Goal: Navigation & Orientation: Find specific page/section

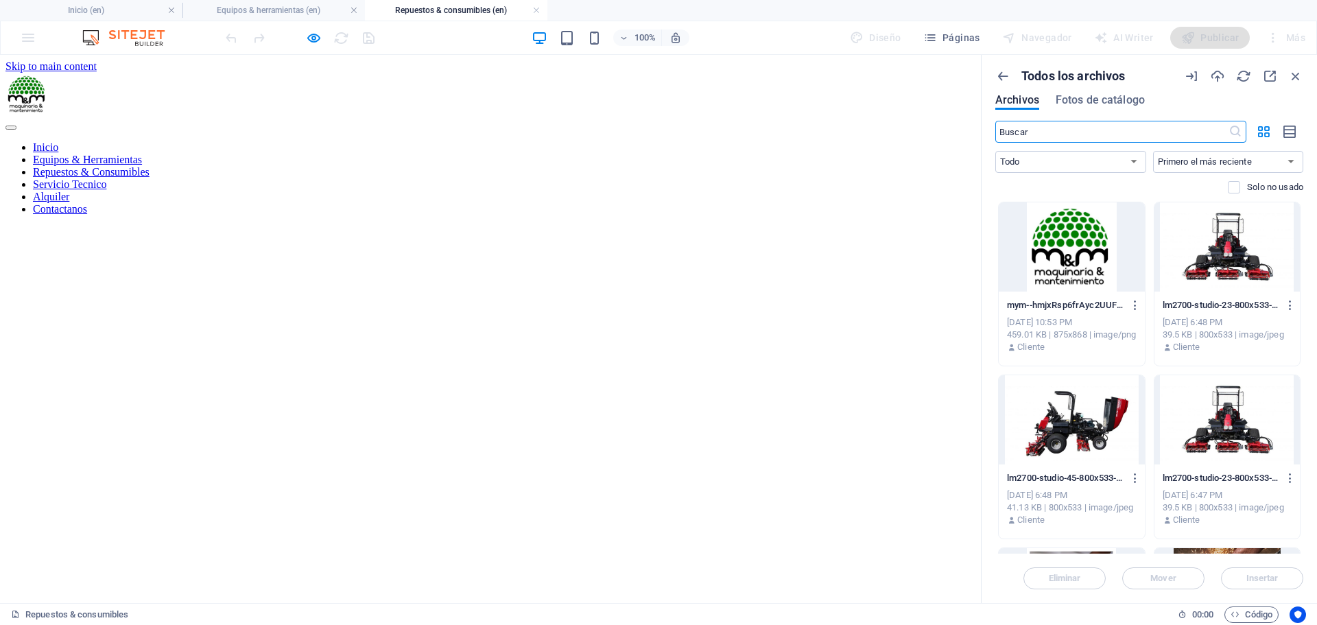
scroll to position [1363, 0]
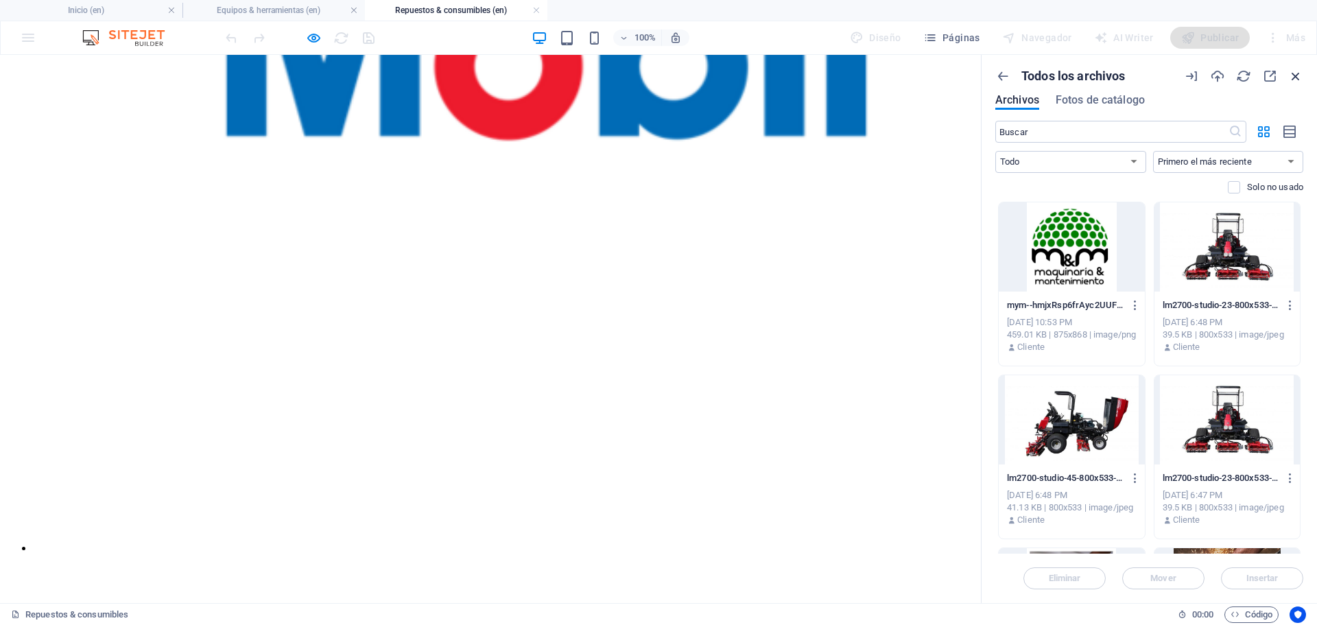
drag, startPoint x: 0, startPoint y: 0, endPoint x: 1293, endPoint y: 25, distance: 1292.9
click at [1293, 80] on icon "button" at bounding box center [1296, 76] width 15 height 15
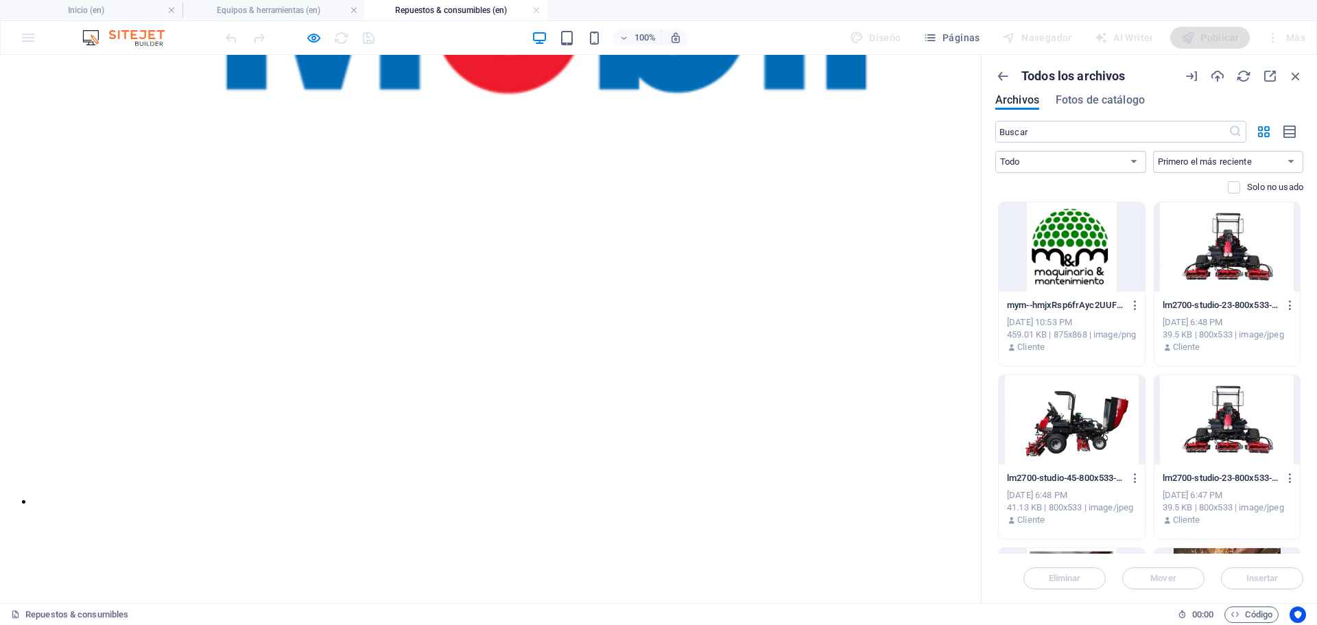
scroll to position [1336, 0]
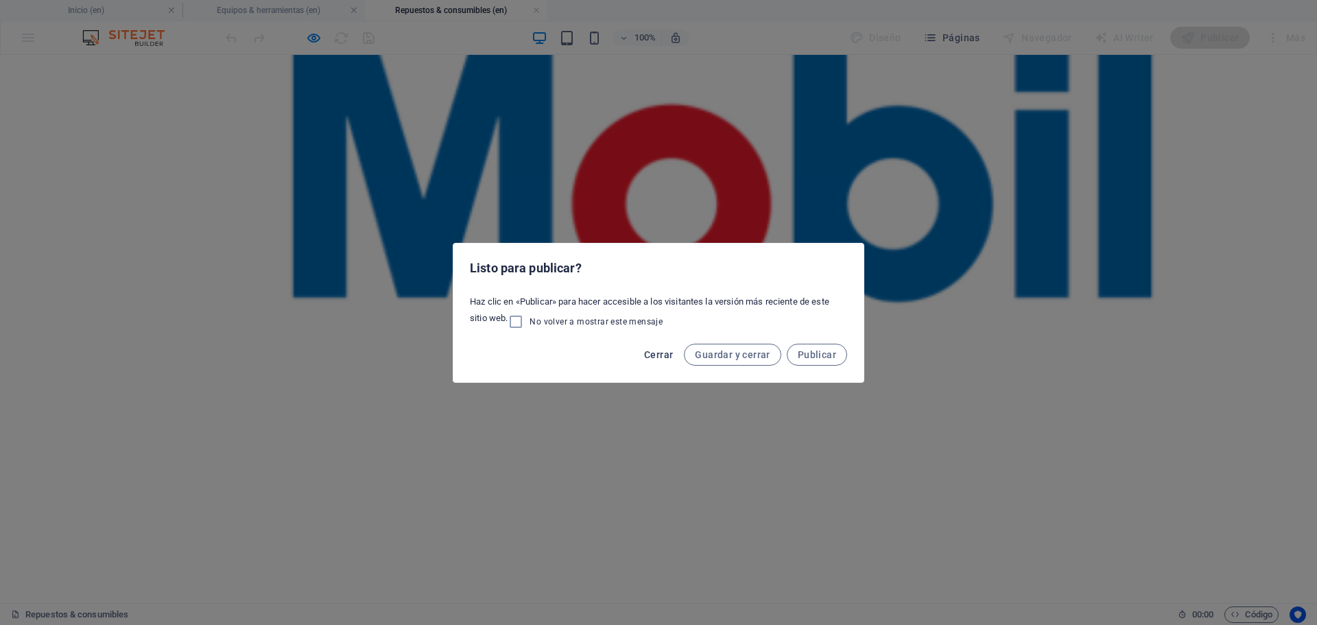
click at [660, 351] on span "Cerrar" at bounding box center [658, 354] width 29 height 11
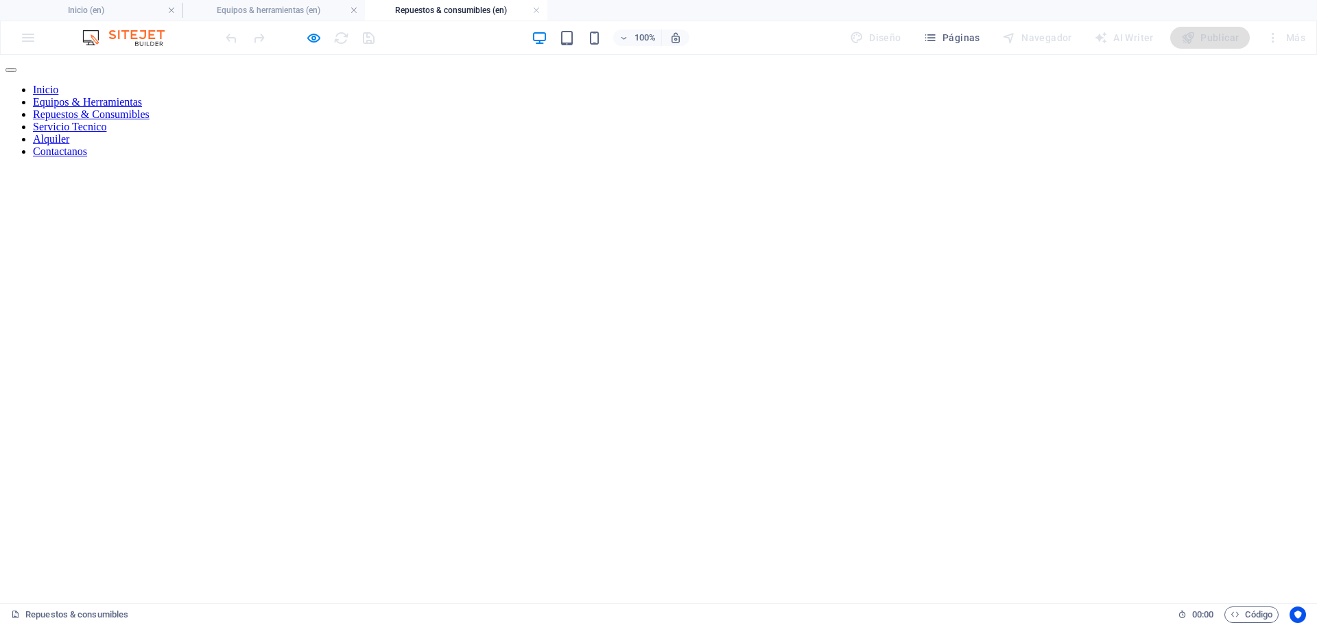
scroll to position [0, 0]
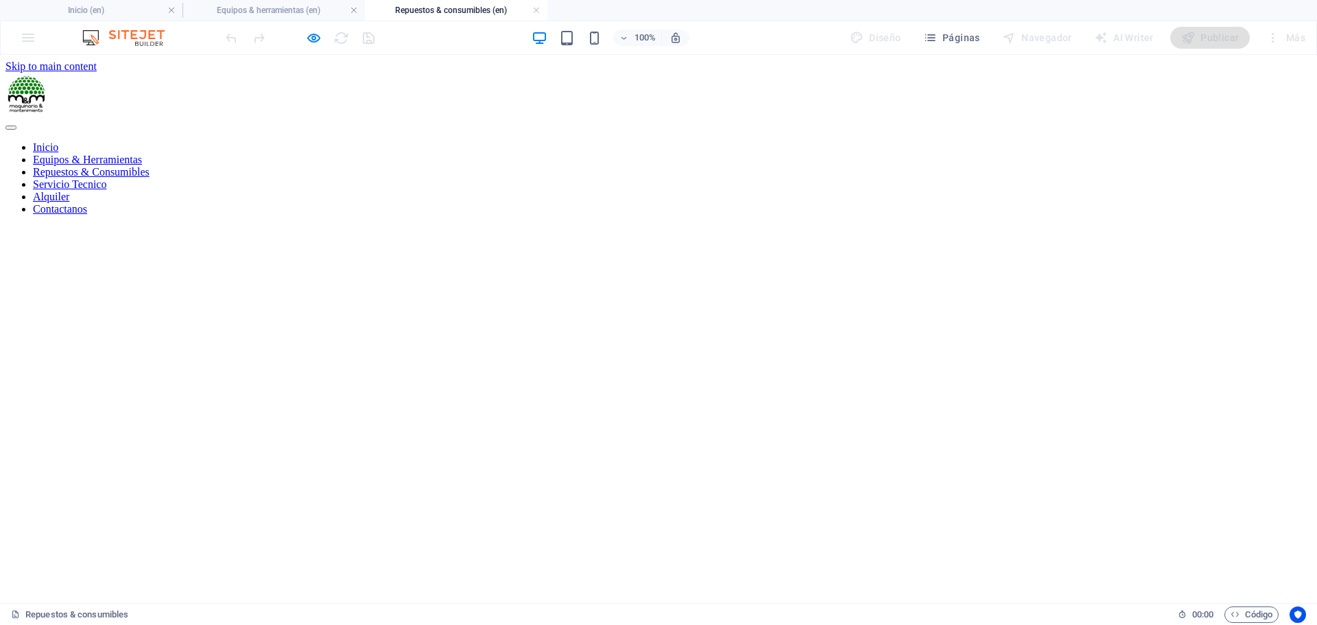
click at [770, 161] on nav "Inicio Equipos & Herramientas Repuestos & Consumibles Servicio Tecnico Alquiler…" at bounding box center [658, 178] width 1306 height 74
click at [747, 152] on nav "Inicio Equipos & Herramientas Repuestos & Consumibles Servicio Tecnico Alquiler…" at bounding box center [658, 178] width 1306 height 74
click at [311, 37] on icon "button" at bounding box center [314, 38] width 16 height 16
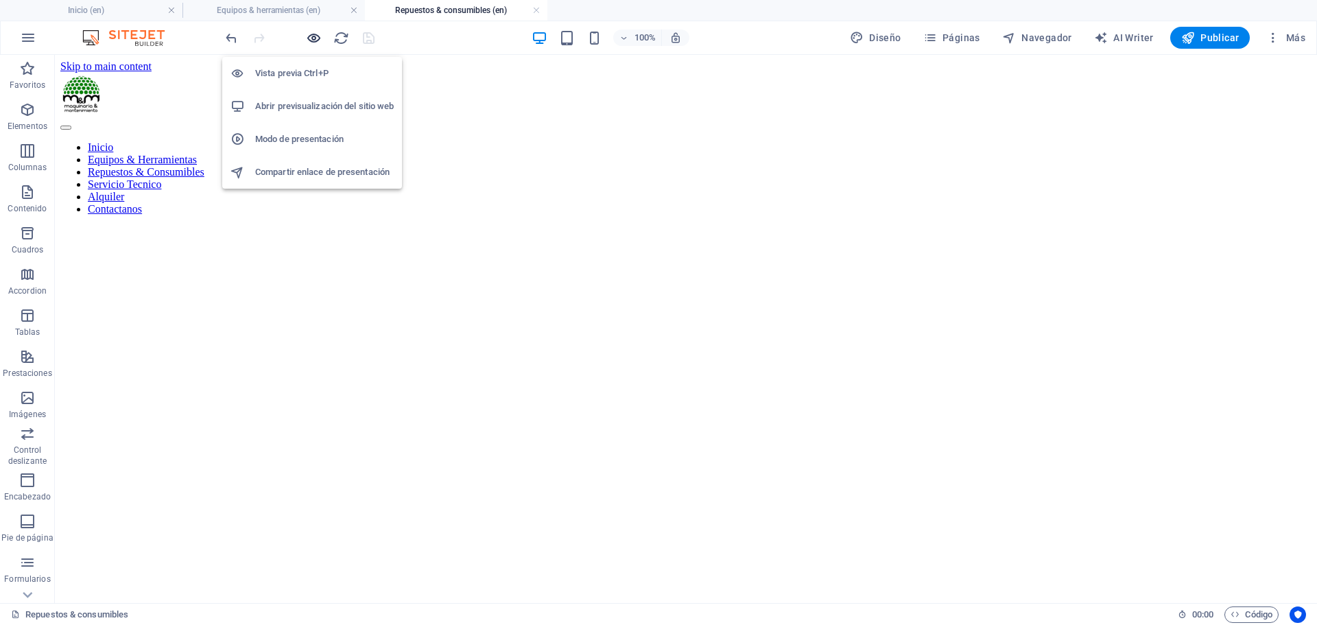
click at [311, 37] on icon "button" at bounding box center [314, 38] width 16 height 16
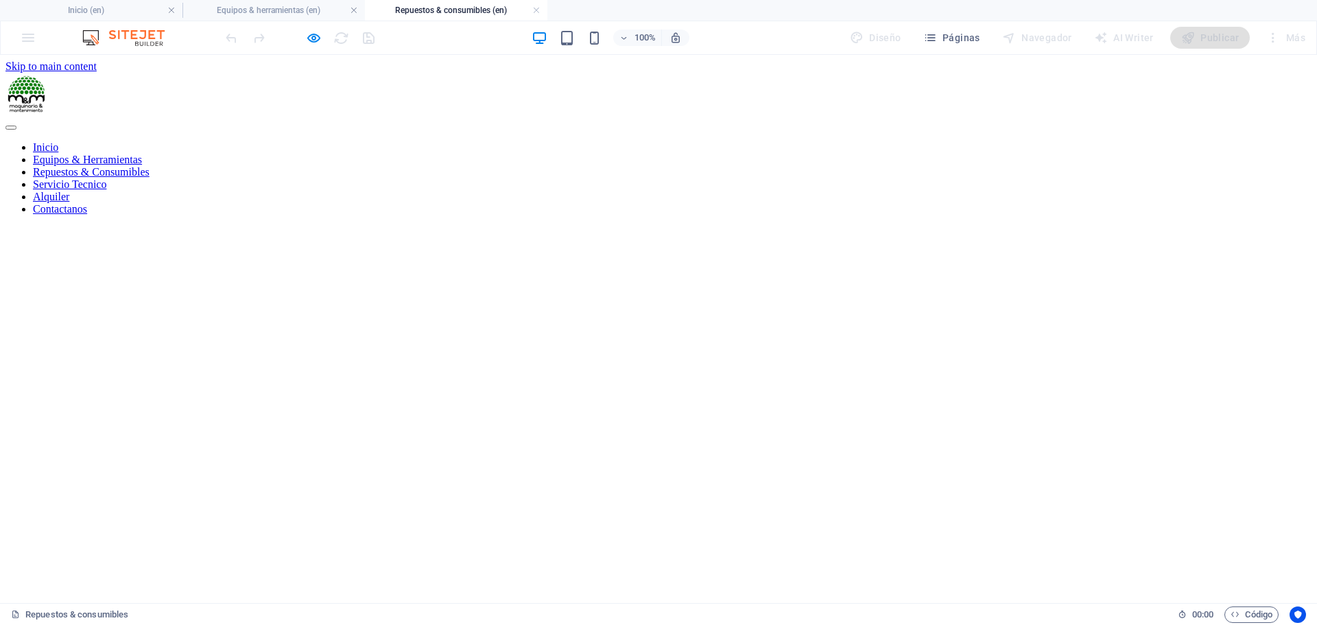
click at [106, 178] on link "Servicio Tecnico" at bounding box center [69, 184] width 73 height 12
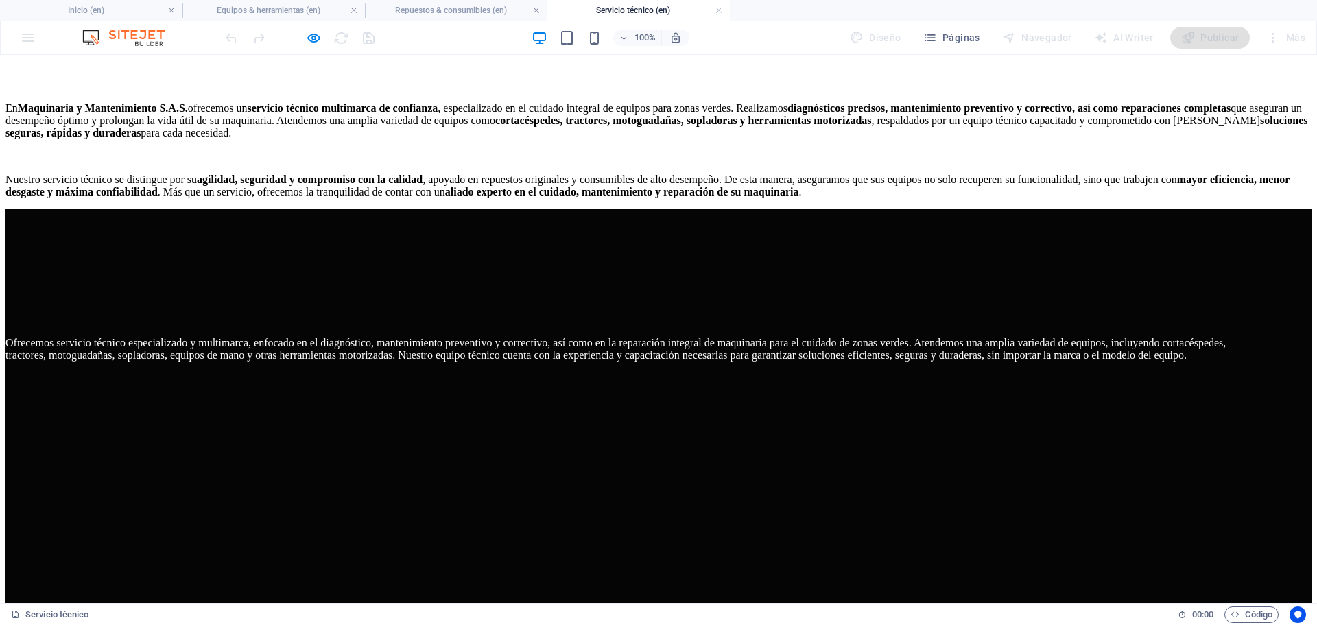
scroll to position [755, 0]
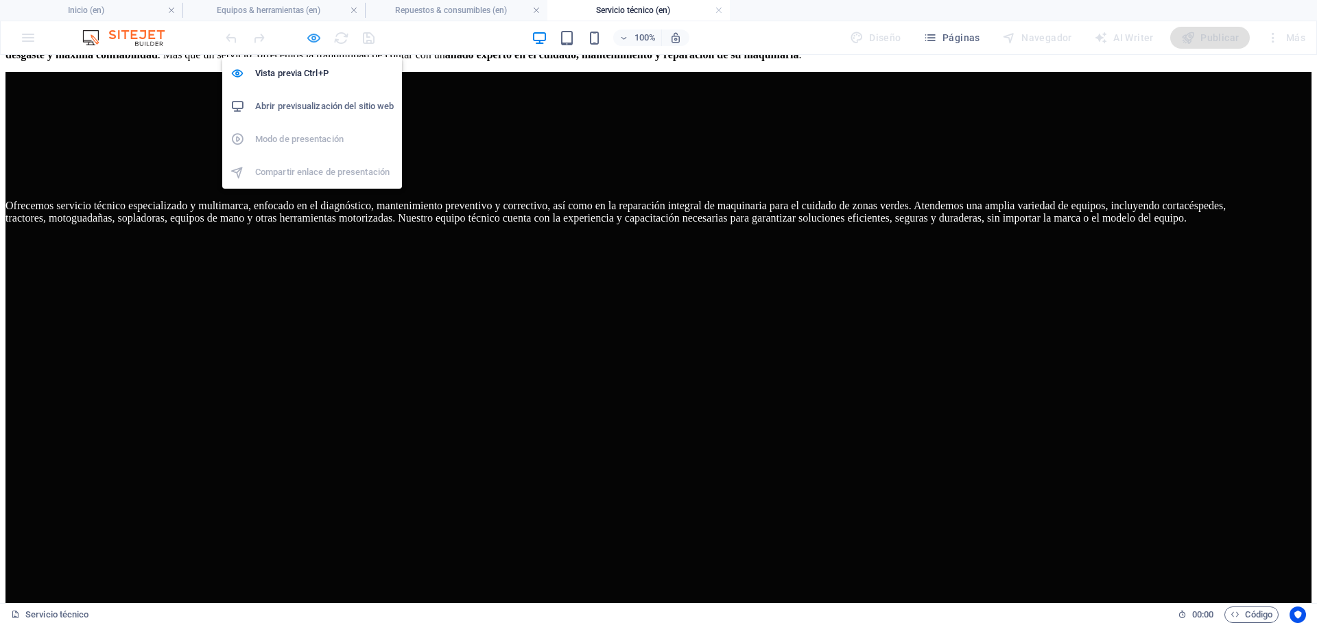
click at [309, 43] on icon "button" at bounding box center [314, 38] width 16 height 16
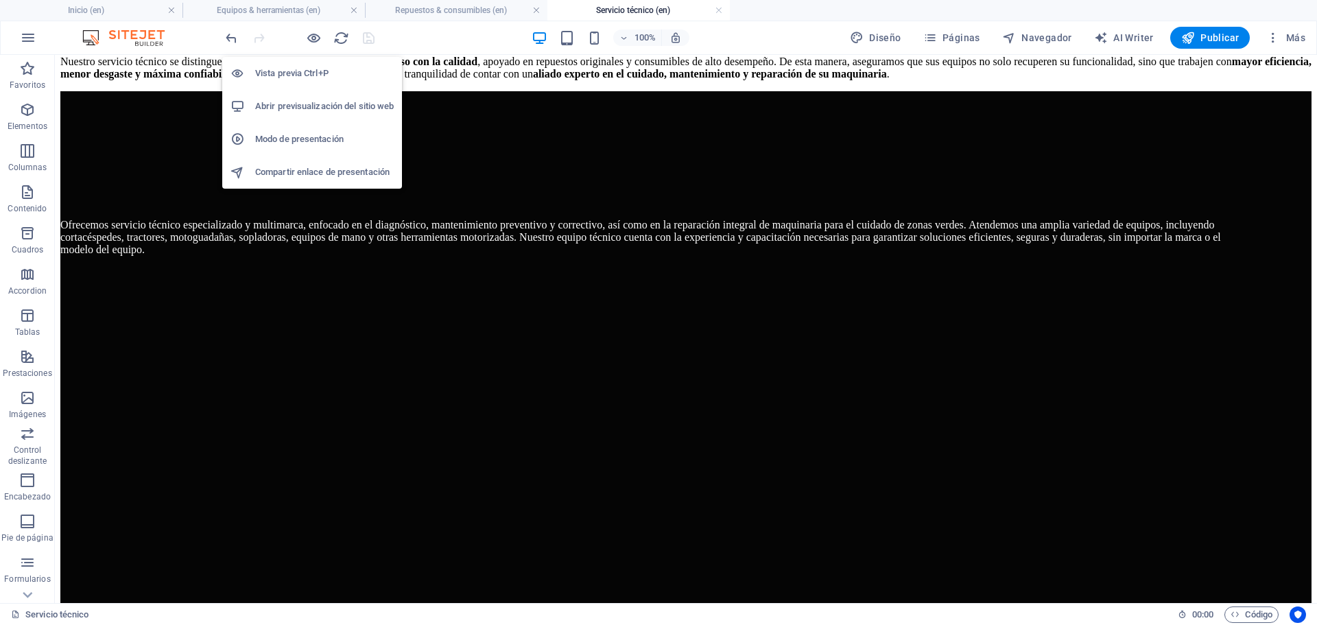
click at [302, 73] on h6 "Vista previa Ctrl+P" at bounding box center [324, 73] width 139 height 16
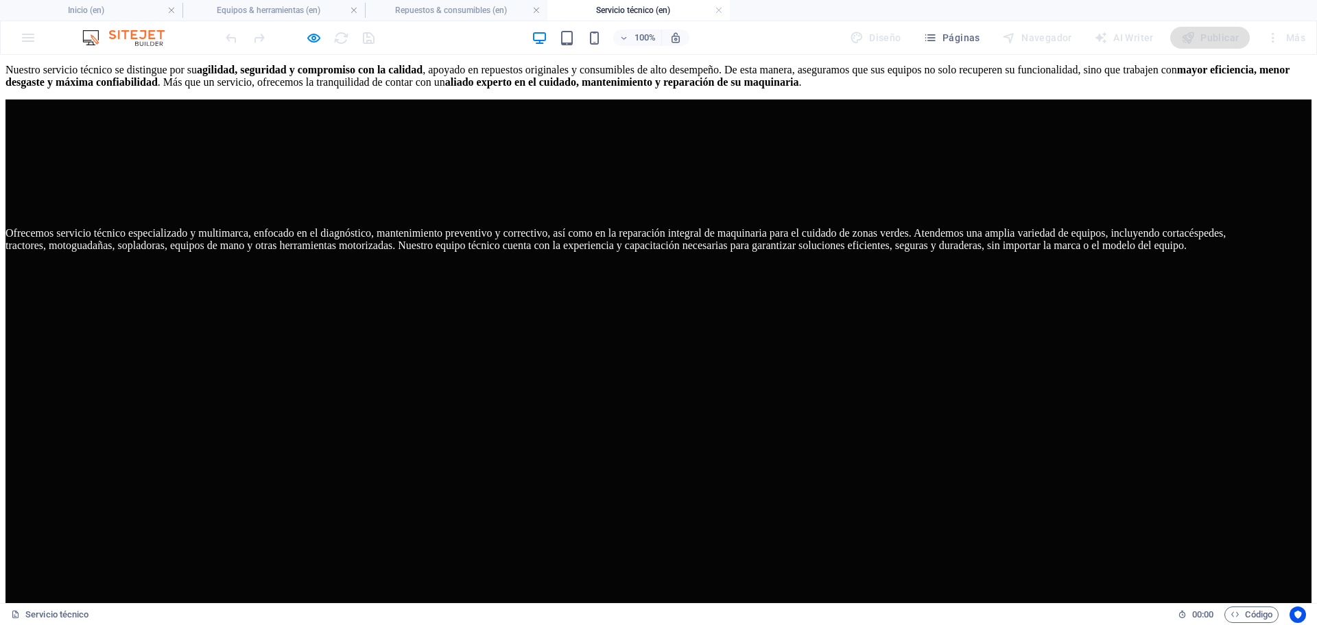
drag, startPoint x: 169, startPoint y: 165, endPoint x: 201, endPoint y: 114, distance: 60.1
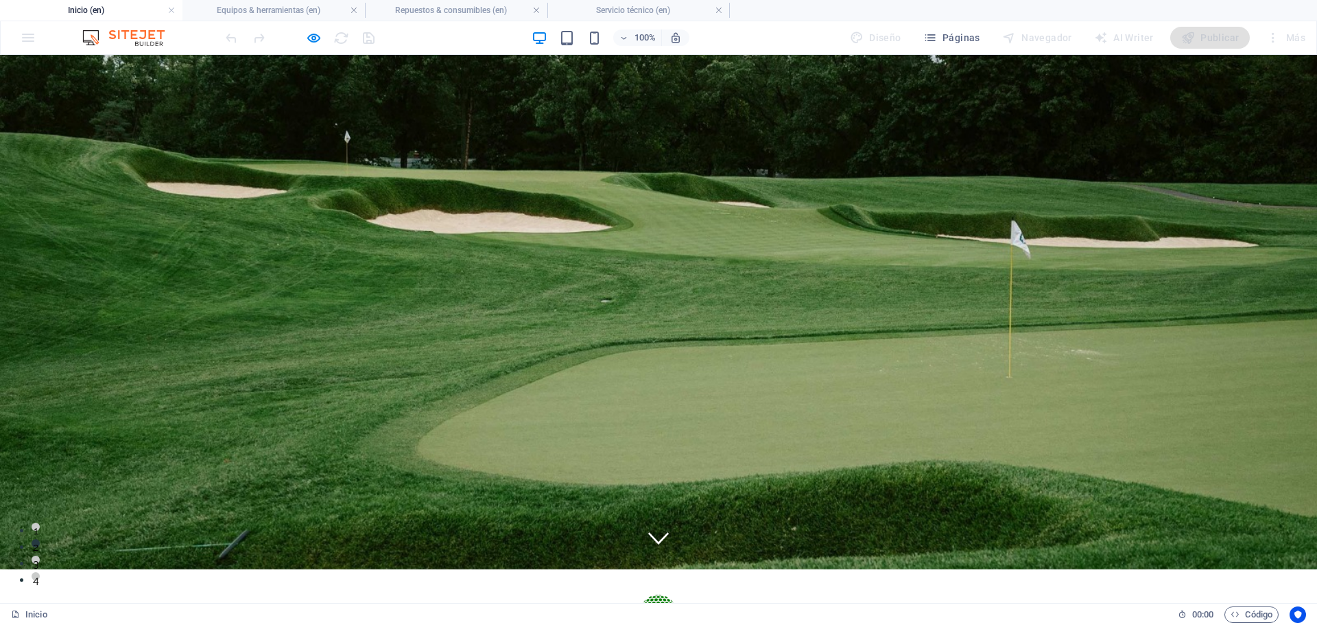
scroll to position [0, 0]
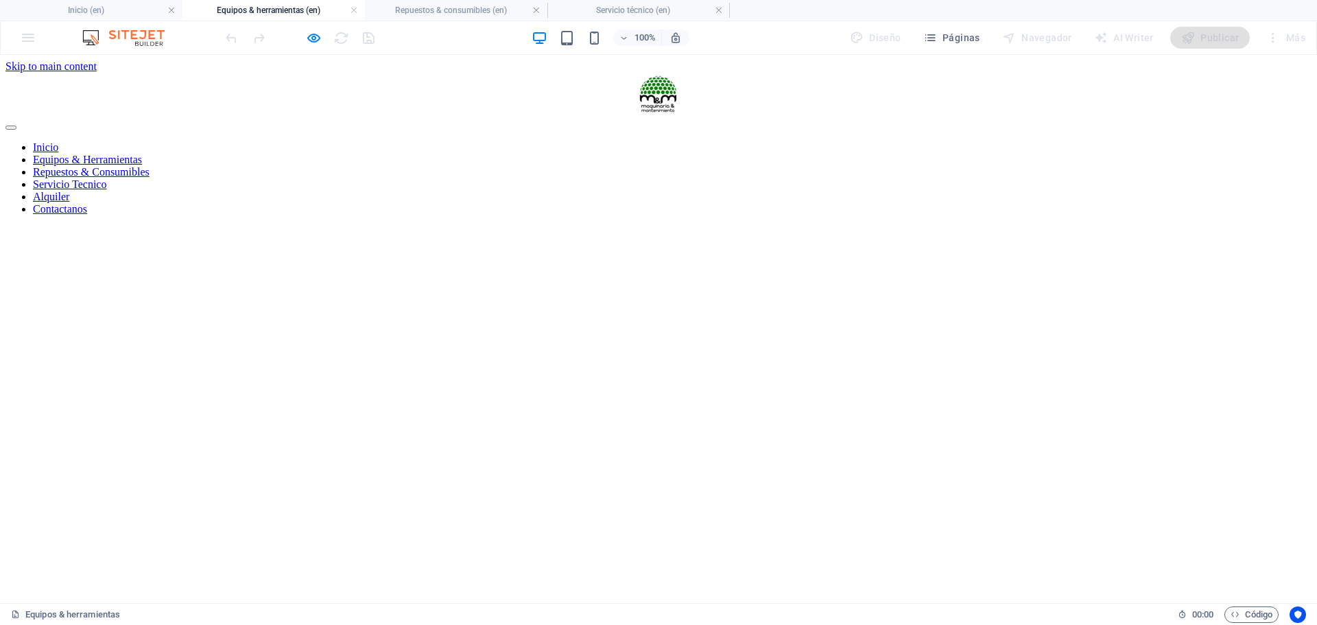
click at [106, 178] on link "Servicio Tecnico" at bounding box center [69, 184] width 73 height 12
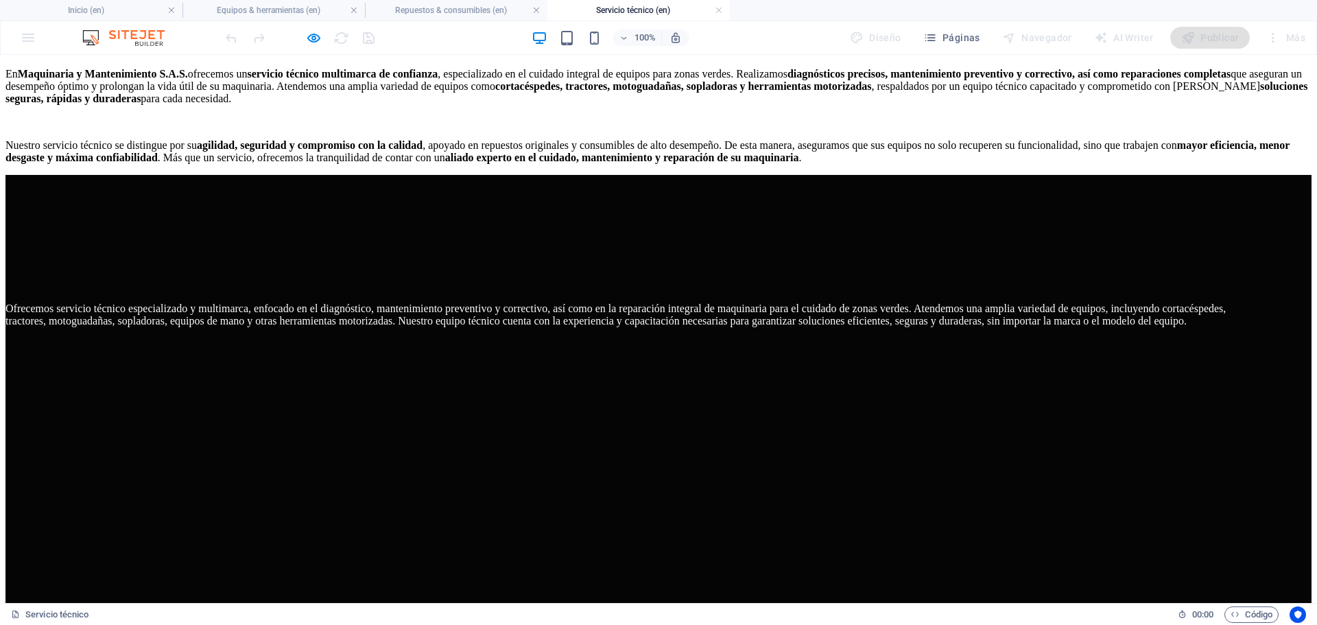
scroll to position [405, 0]
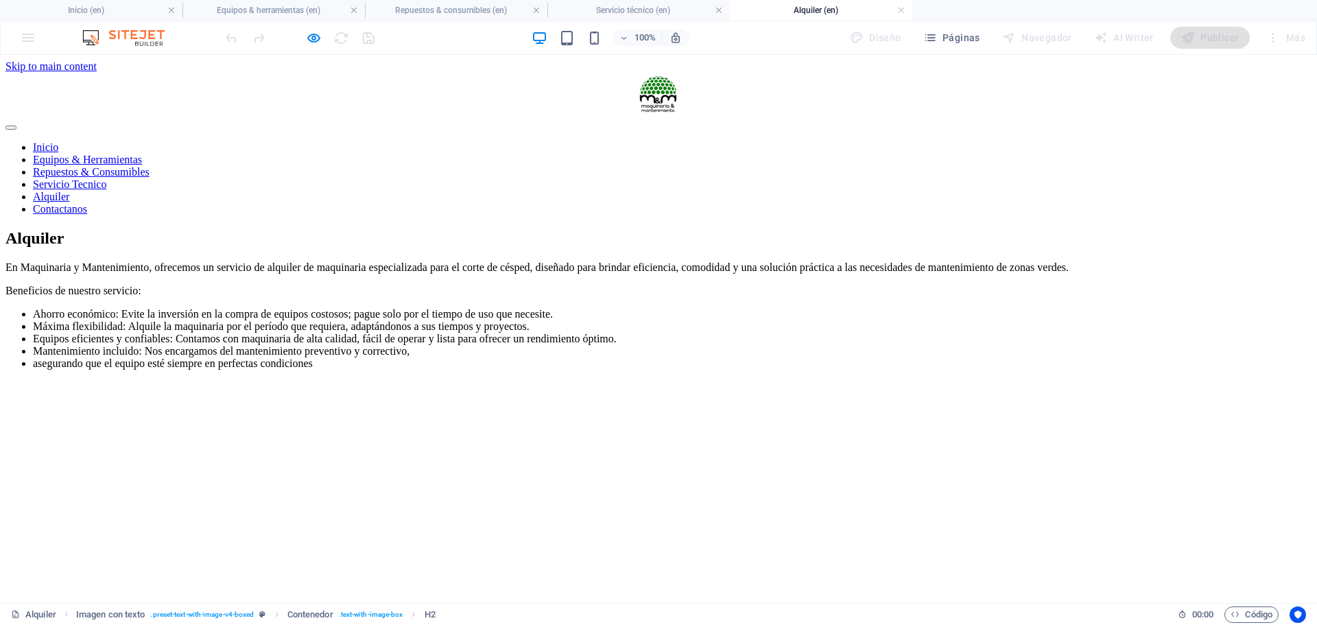
scroll to position [0, 0]
